Goal: Task Accomplishment & Management: Manage account settings

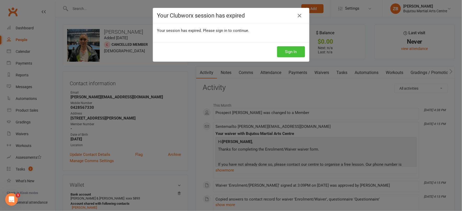
click at [288, 50] on button "Sign In" at bounding box center [291, 51] width 28 height 11
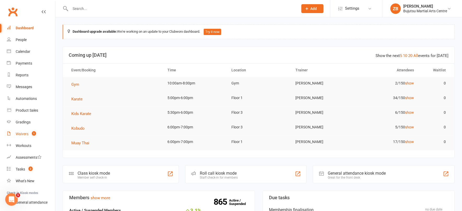
click at [23, 135] on div "Waivers" at bounding box center [22, 134] width 13 height 4
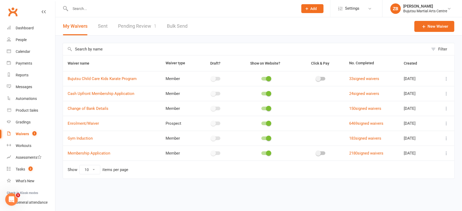
click at [130, 25] on link "Pending Review 1" at bounding box center [137, 26] width 38 height 18
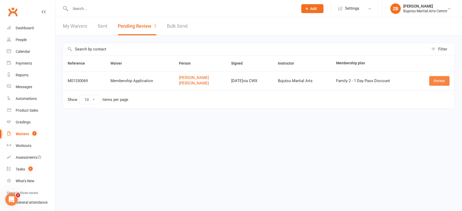
click at [435, 82] on link "Review" at bounding box center [439, 80] width 20 height 9
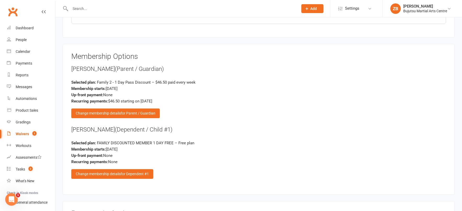
scroll to position [676, 0]
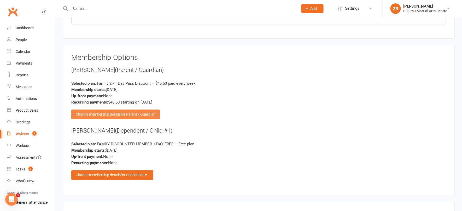
click at [124, 112] on span "for Parent / Guardian" at bounding box center [138, 114] width 35 height 4
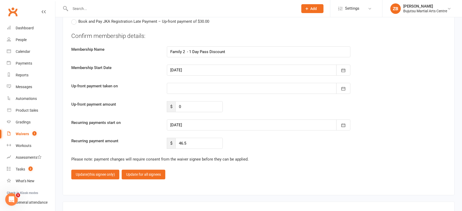
scroll to position [1451, 0]
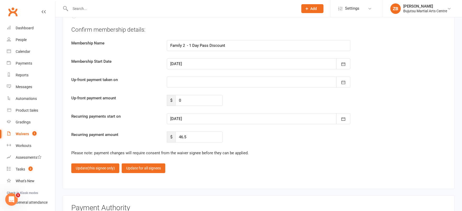
click at [178, 113] on div at bounding box center [259, 118] width 184 height 11
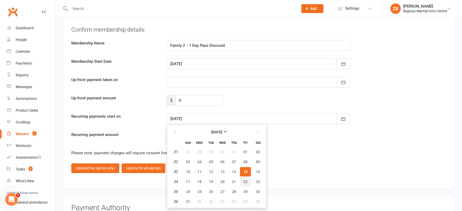
click at [243, 179] on span "22" at bounding box center [245, 181] width 4 height 4
type input "22 Aug 2025"
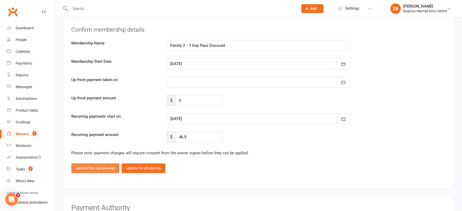
click at [89, 166] on span "(this signee only)" at bounding box center [100, 168] width 27 height 4
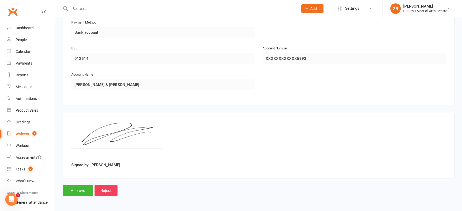
scroll to position [872, 0]
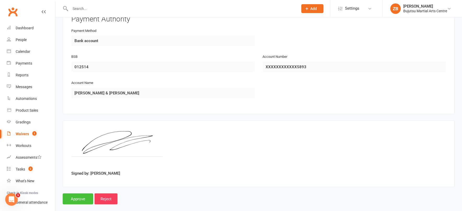
click at [80, 193] on input "Approve" at bounding box center [78, 198] width 31 height 11
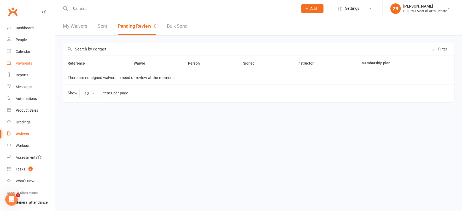
click at [20, 67] on link "Payments" at bounding box center [31, 63] width 48 height 12
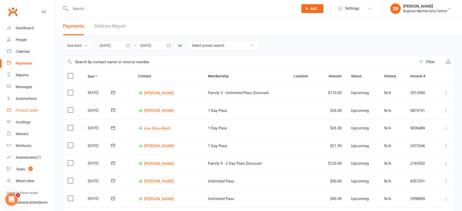
click at [25, 113] on link "Product Sales" at bounding box center [31, 110] width 48 height 12
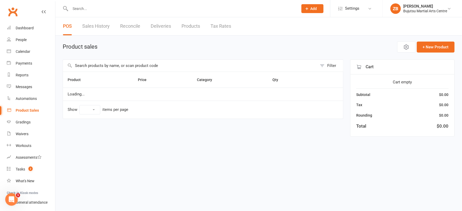
select select "10"
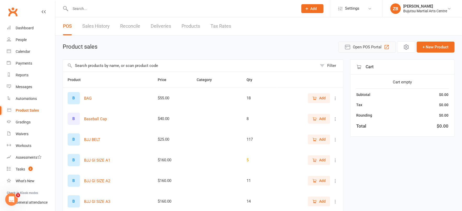
click at [349, 48] on icon "button" at bounding box center [347, 47] width 6 height 6
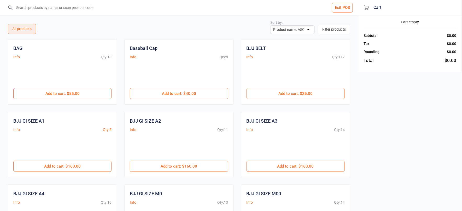
click at [204, 8] on input "search" at bounding box center [182, 7] width 337 height 15
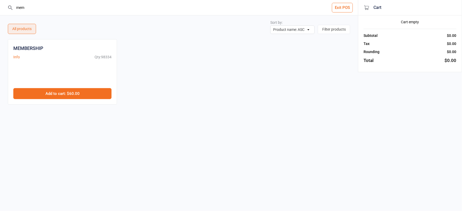
click at [97, 95] on button "Add to cart : $60.00" at bounding box center [62, 93] width 98 height 11
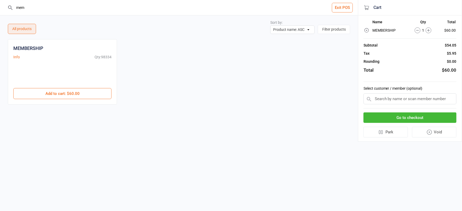
click at [61, 8] on input "mem" at bounding box center [182, 7] width 337 height 15
type input "m"
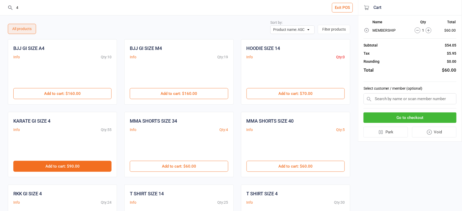
type input "4"
click at [81, 167] on button "Add to cart : $90.00" at bounding box center [62, 166] width 98 height 11
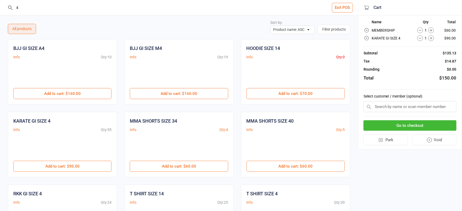
click at [379, 106] on input "text" at bounding box center [410, 106] width 93 height 11
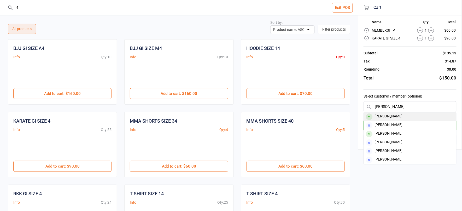
type input "amy vo"
click at [407, 115] on div "[PERSON_NAME]" at bounding box center [410, 116] width 92 height 9
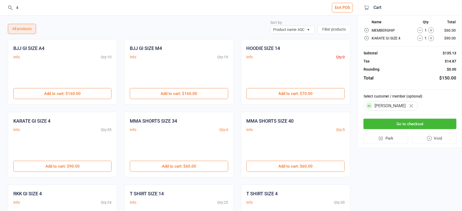
click at [415, 126] on button "Go to checkout" at bounding box center [410, 124] width 93 height 11
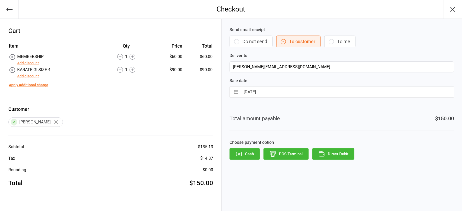
click at [26, 77] on button "Add discount" at bounding box center [28, 75] width 22 height 5
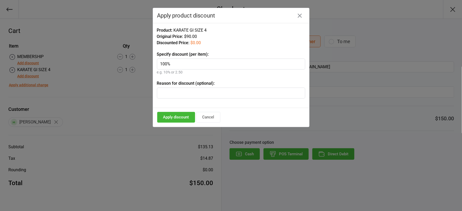
type input "100%"
click at [225, 93] on input "text" at bounding box center [231, 92] width 148 height 11
type input "new member"
click at [172, 117] on button "Apply discount" at bounding box center [176, 117] width 38 height 11
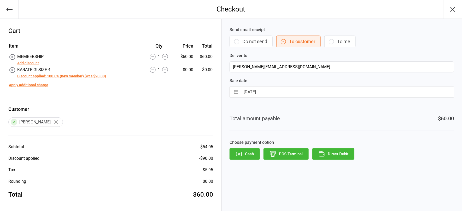
click at [279, 154] on button "POS Terminal" at bounding box center [286, 153] width 45 height 11
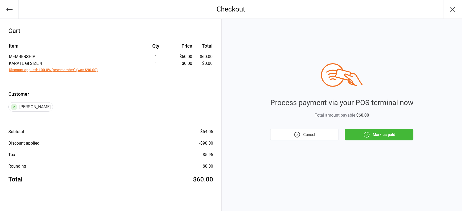
click at [366, 134] on icon "button" at bounding box center [366, 134] width 7 height 7
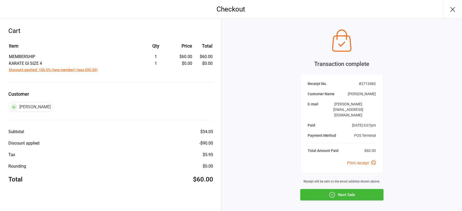
click at [342, 189] on button "Next Sale" at bounding box center [341, 194] width 83 height 11
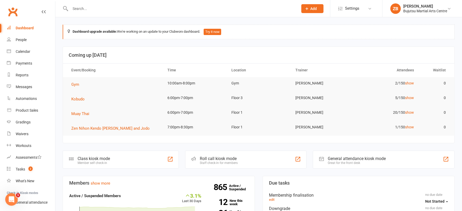
click at [74, 12] on input "text" at bounding box center [182, 8] width 226 height 7
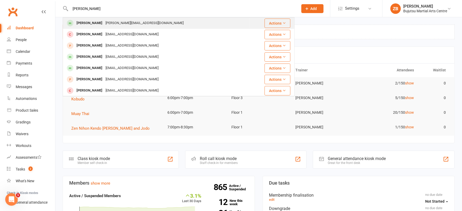
type input "[PERSON_NAME]"
click at [88, 25] on div "[PERSON_NAME]" at bounding box center [89, 23] width 29 height 8
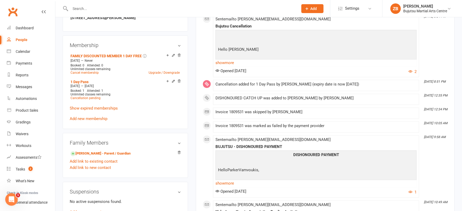
scroll to position [371, 0]
click at [92, 97] on span "Cancellation pending" at bounding box center [86, 98] width 30 height 4
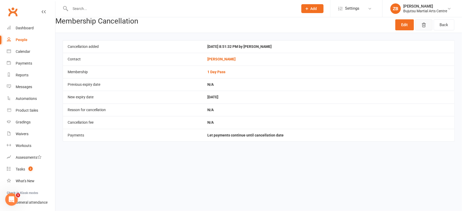
click at [427, 24] on button "button" at bounding box center [423, 24] width 17 height 11
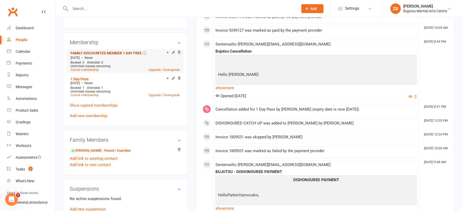
scroll to position [357, 0]
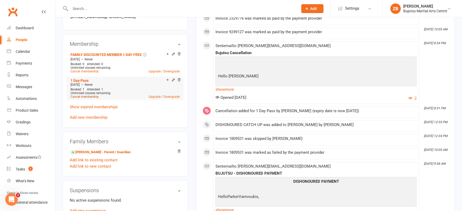
click at [85, 95] on link "Cancel membership" at bounding box center [85, 97] width 28 height 4
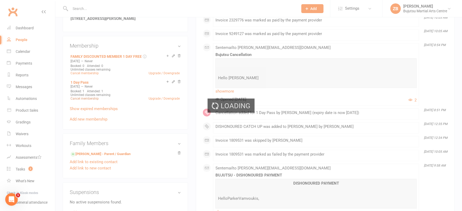
scroll to position [356, 0]
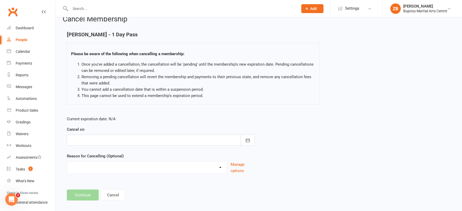
scroll to position [10, 0]
click at [130, 137] on div at bounding box center [161, 139] width 188 height 11
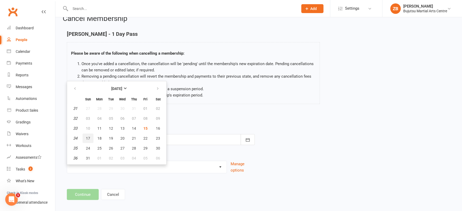
click at [86, 138] on span "17" at bounding box center [88, 138] width 4 height 4
type input "[DATE]"
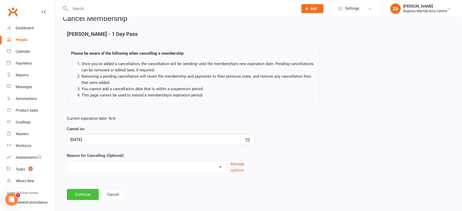
click at [85, 194] on button "Continue" at bounding box center [83, 194] width 32 height 11
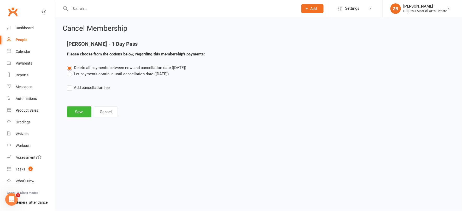
click at [72, 75] on label "Let payments continue until cancellation date ([DATE])" at bounding box center [118, 74] width 102 height 6
click at [70, 71] on input "Let payments continue until cancellation date ([DATE])" at bounding box center [68, 71] width 3 height 0
click at [74, 113] on button "Save" at bounding box center [79, 111] width 25 height 11
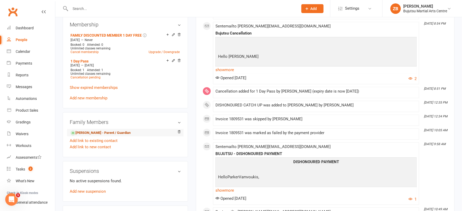
click at [112, 132] on link "[PERSON_NAME] - Parent / Guardian" at bounding box center [101, 132] width 60 height 5
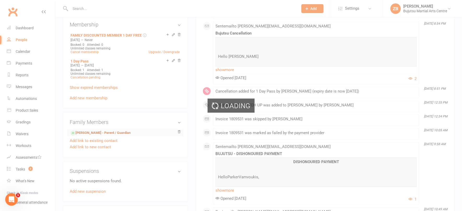
scroll to position [392, 0]
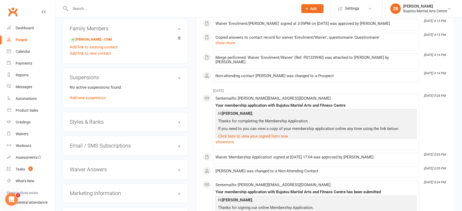
scroll to position [435, 0]
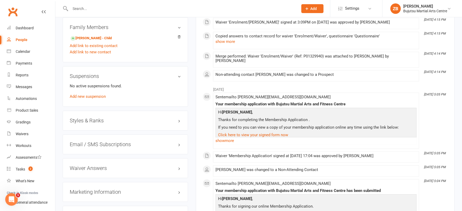
click at [102, 121] on div "Styles & Ranks" at bounding box center [125, 120] width 125 height 20
click at [179, 120] on h3 "Styles & Ranks" at bounding box center [125, 121] width 111 height 6
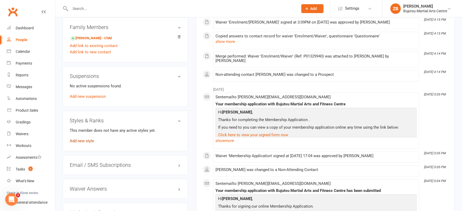
click at [91, 139] on link "Add new style" at bounding box center [82, 140] width 24 height 5
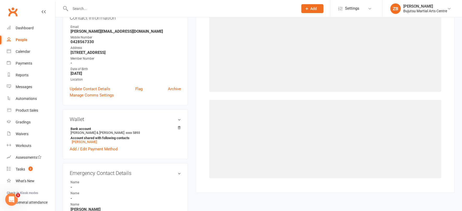
scroll to position [45, 0]
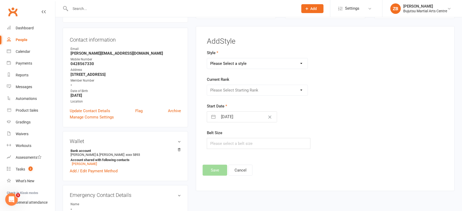
click at [259, 59] on select "Please Select a style BJJ Boxing [PERSON_NAME] JKA Jodo Karate for Toddlers Kid…" at bounding box center [257, 63] width 100 height 10
select select "569"
click at [243, 90] on select "Please Select Starting Rank Ungraded 10th [PERSON_NAME] 9th [PERSON_NAME] Yello…" at bounding box center [257, 90] width 100 height 10
select select "5071"
click at [216, 166] on button "Save" at bounding box center [215, 170] width 25 height 11
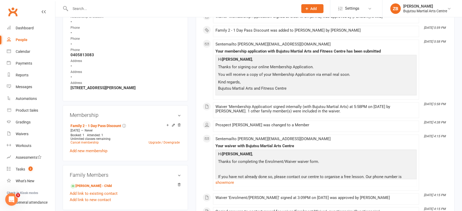
scroll to position [290, 0]
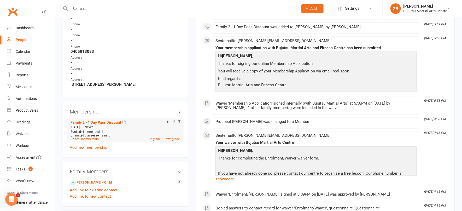
click at [112, 125] on div "[DATE] — Never" at bounding box center [125, 127] width 112 height 4
click at [101, 120] on link "Family 2 - 1 Day Pass Discount" at bounding box center [96, 122] width 51 height 4
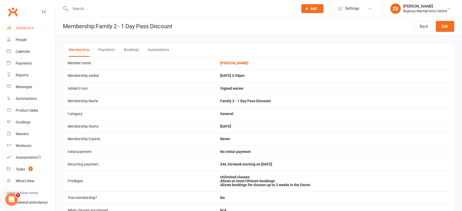
click at [14, 30] on link "Dashboard" at bounding box center [31, 28] width 48 height 12
